Goal: Task Accomplishment & Management: Complete application form

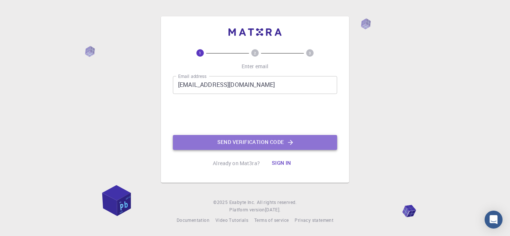
click at [230, 143] on button "Send verification code" at bounding box center [255, 142] width 164 height 15
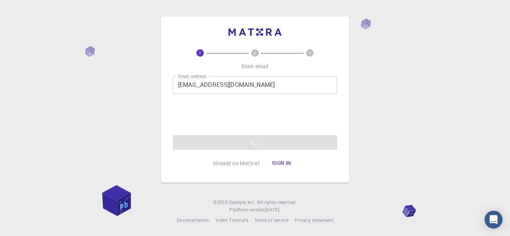
click at [235, 143] on div "Email address [EMAIL_ADDRESS][DOMAIN_NAME] Email address 0cAFcWeA6jDy8cxQgZzhxY…" at bounding box center [255, 113] width 164 height 74
click at [184, 118] on div "Email address [EMAIL_ADDRESS][DOMAIN_NAME] Email address Send verification code" at bounding box center [255, 113] width 164 height 74
click at [237, 145] on div "Email address [EMAIL_ADDRESS][DOMAIN_NAME] Email address 0cAFcWeA4znJGW5mZlaw1s…" at bounding box center [255, 113] width 164 height 74
click at [276, 163] on button "Sign in" at bounding box center [281, 163] width 31 height 15
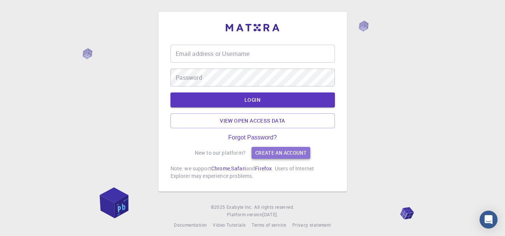
click at [276, 154] on link "Create an account" at bounding box center [280, 153] width 59 height 12
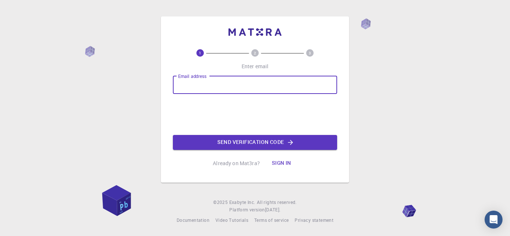
click at [269, 83] on input "Email address" at bounding box center [255, 85] width 164 height 18
type input "[EMAIL_ADDRESS][DOMAIN_NAME]"
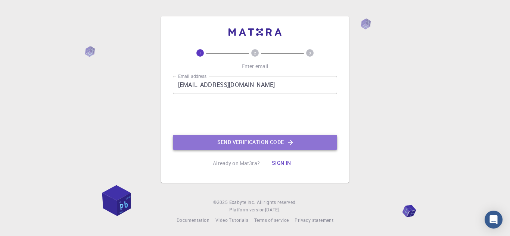
click at [186, 141] on button "Send verification code" at bounding box center [255, 142] width 164 height 15
